Goal: Task Accomplishment & Management: Use online tool/utility

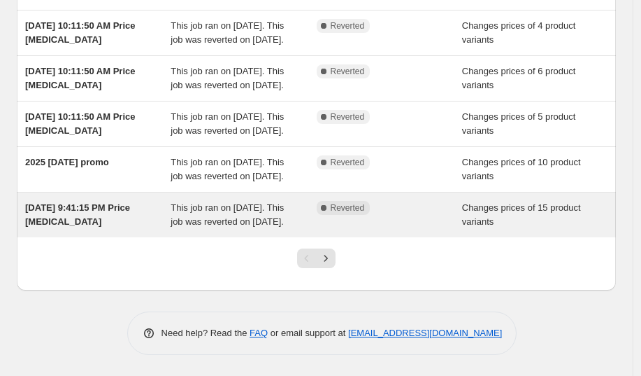
scroll to position [481, 0]
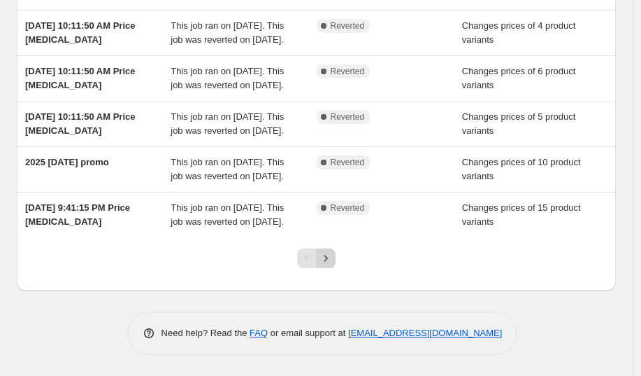
click at [334, 249] on button "Next" at bounding box center [326, 258] width 20 height 20
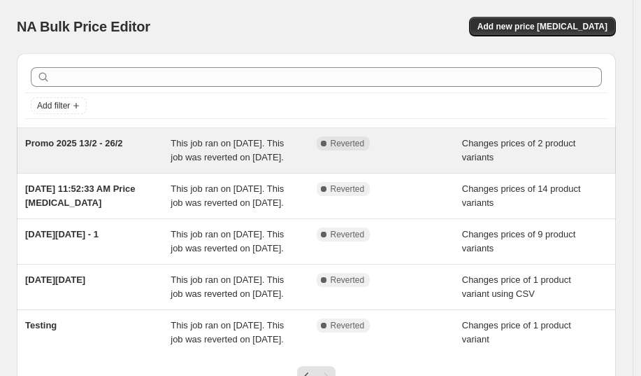
scroll to position [185, 0]
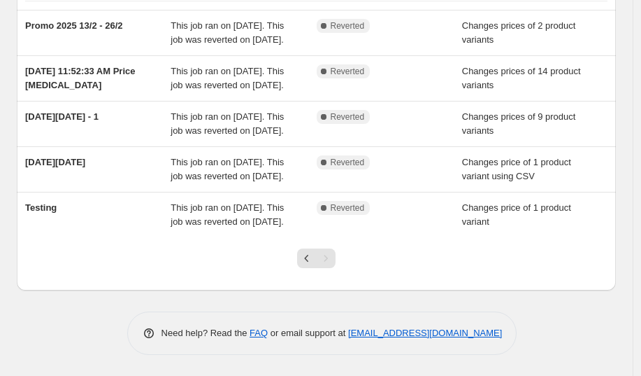
click at [297, 261] on div at bounding box center [316, 263] width 57 height 53
click at [305, 260] on icon "Previous" at bounding box center [307, 258] width 14 height 14
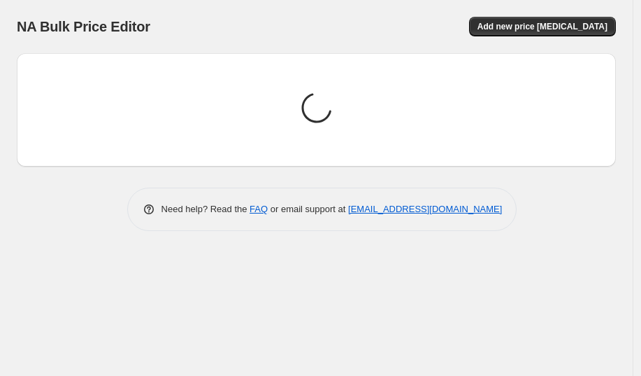
scroll to position [0, 0]
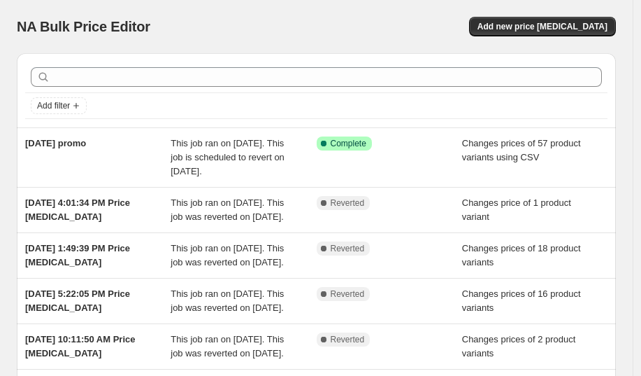
click at [304, 34] on div "NA Bulk Price Editor" at bounding box center [160, 27] width 287 height 20
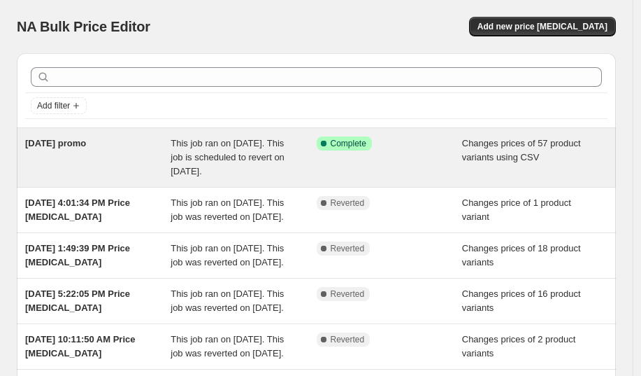
drag, startPoint x: 83, startPoint y: 137, endPoint x: 66, endPoint y: 140, distance: 17.0
click at [62, 144] on span "[DATE] promo" at bounding box center [55, 143] width 61 height 10
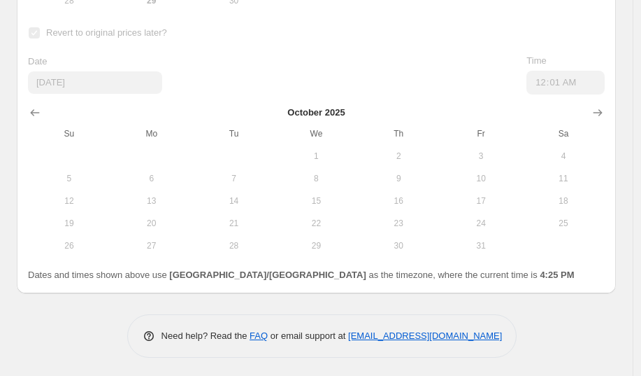
scroll to position [1052, 0]
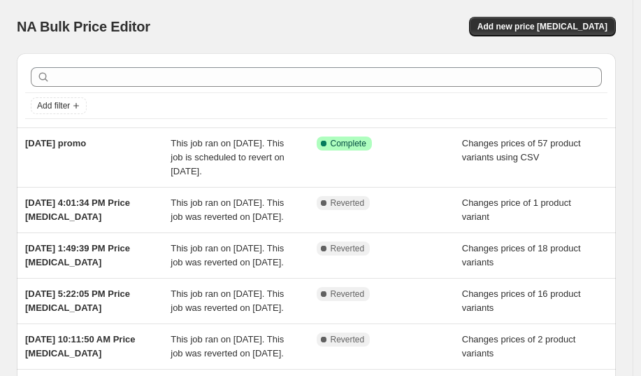
click at [411, 10] on div "NA Bulk Price Editor. This page is ready NA Bulk Price Editor Add new price [ME…" at bounding box center [316, 26] width 599 height 53
